Goal: Task Accomplishment & Management: Use online tool/utility

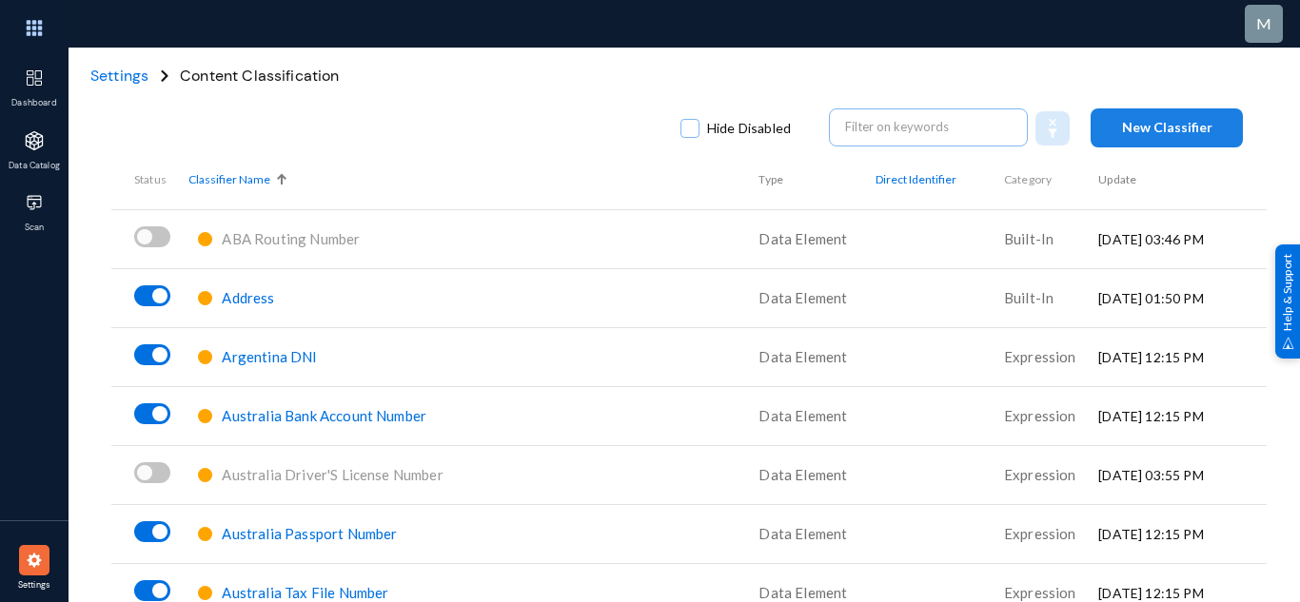
click at [1149, 127] on span "New Classifier" at bounding box center [1167, 127] width 90 height 16
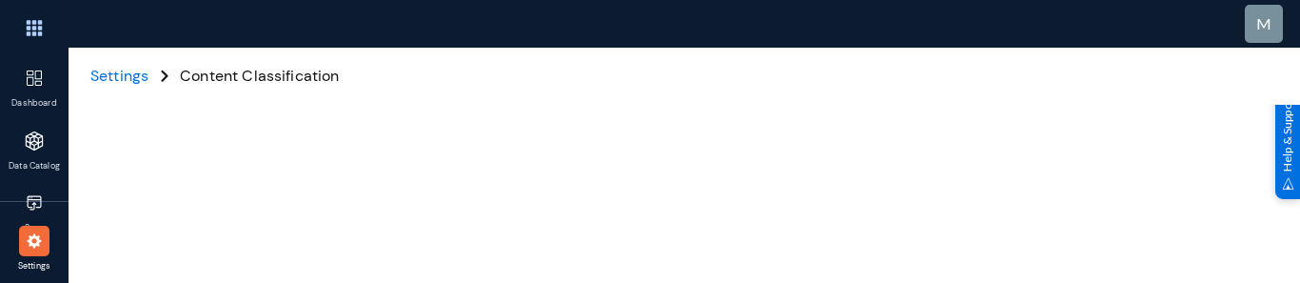
click at [127, 67] on span "Settings" at bounding box center [119, 76] width 58 height 20
